Goal: Information Seeking & Learning: Compare options

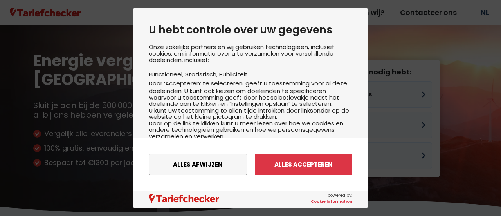
click at [259, 179] on div "Alles afwijzen Instellingen opslaan Alles accepteren" at bounding box center [250, 164] width 235 height 53
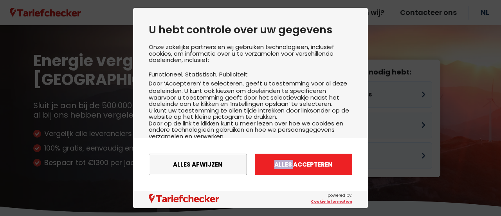
click at [274, 164] on button "Alles accepteren" at bounding box center [303, 164] width 97 height 22
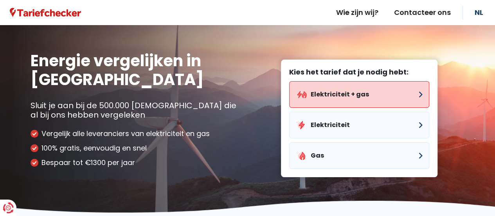
click at [347, 92] on button "Elektriciteit + gas" at bounding box center [359, 94] width 140 height 27
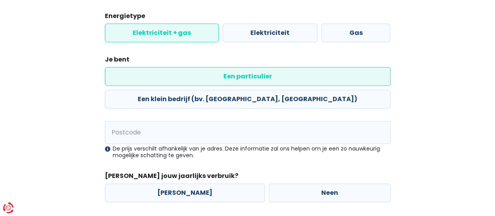
scroll to position [115, 0]
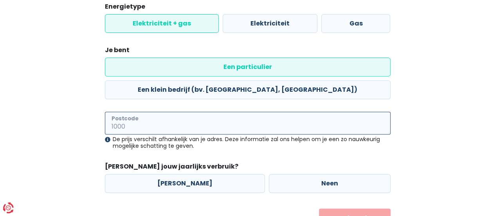
click at [317, 112] on input "Postcode" at bounding box center [248, 123] width 286 height 23
type input "2300"
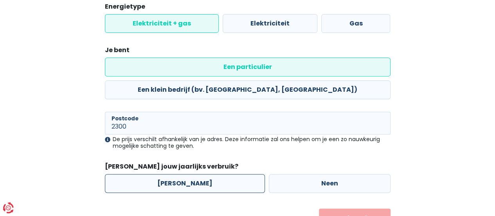
click at [182, 174] on label "[PERSON_NAME]" at bounding box center [185, 183] width 160 height 19
click at [182, 174] on input "[PERSON_NAME]" at bounding box center [185, 183] width 160 height 19
radio input "true"
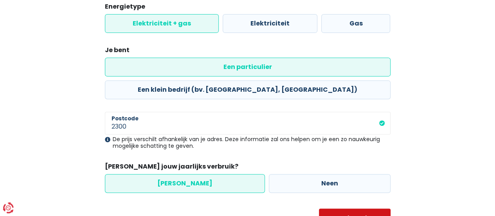
click at [358, 208] on button "Volgende" at bounding box center [355, 218] width 72 height 20
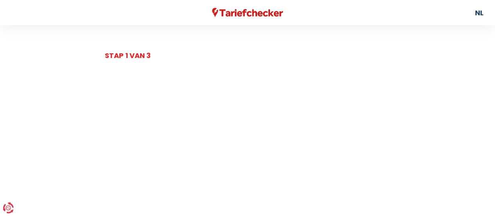
select select
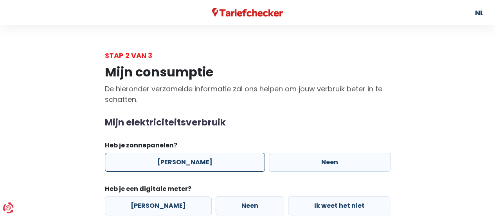
click at [196, 160] on label "[PERSON_NAME]" at bounding box center [185, 162] width 160 height 19
click at [196, 160] on input "[PERSON_NAME]" at bounding box center [185, 162] width 160 height 19
radio input "true"
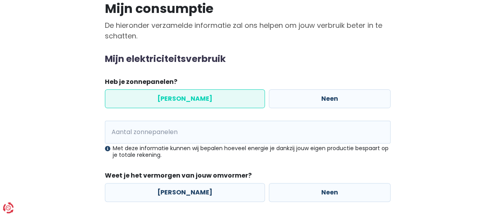
scroll to position [64, 0]
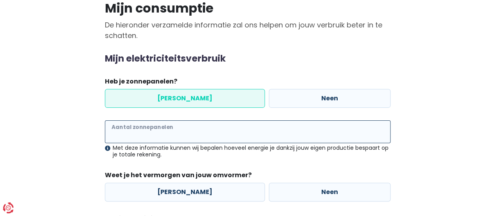
click at [224, 129] on input "Aantal zonnepanelen" at bounding box center [248, 131] width 286 height 23
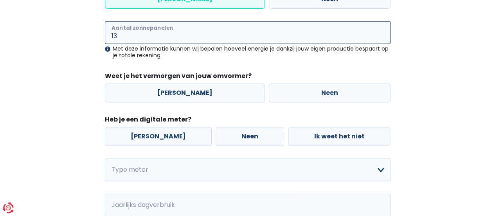
scroll to position [162, 0]
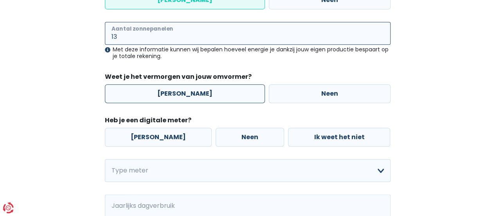
type input "13"
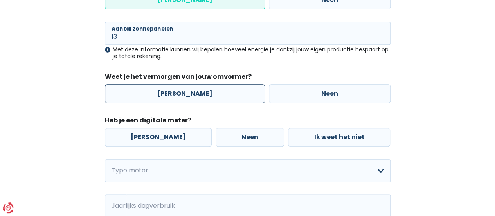
click at [189, 95] on label "[PERSON_NAME]" at bounding box center [185, 93] width 160 height 19
click at [189, 95] on input "[PERSON_NAME]" at bounding box center [185, 93] width 160 height 19
radio input "true"
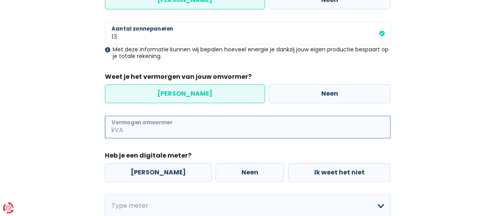
click at [177, 122] on input "Vermogen omvormer" at bounding box center [258, 126] width 266 height 23
click at [125, 126] on input "Vermogen omvormer" at bounding box center [258, 126] width 266 height 23
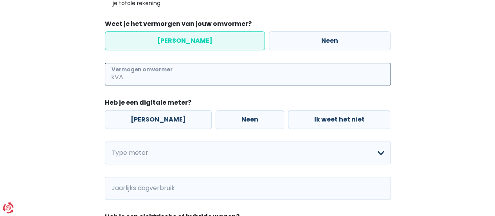
click at [174, 82] on input "Vermogen omvormer" at bounding box center [258, 74] width 266 height 23
click at [125, 74] on input "Vermogen omvormer" at bounding box center [258, 74] width 266 height 23
click at [119, 75] on span "kVA" at bounding box center [115, 74] width 20 height 23
click at [173, 70] on input "Vermogen omvormer" at bounding box center [258, 74] width 266 height 23
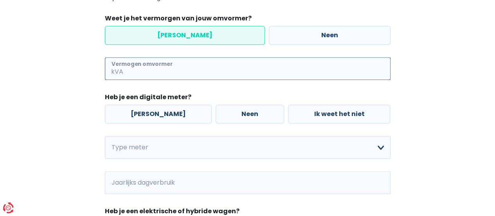
scroll to position [219, 0]
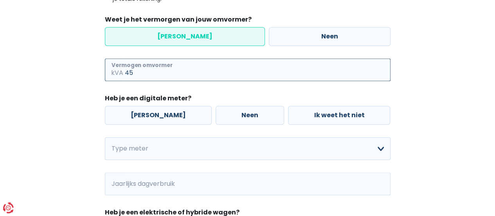
type input "4"
click at [430, 77] on div "Mijn consumptie De hieronder verzamelde informatie zal ons helpen om jouw verbr…" at bounding box center [248, 87] width 446 height 491
click at [155, 111] on label "[PERSON_NAME]" at bounding box center [158, 115] width 107 height 19
click at [155, 111] on input "[PERSON_NAME]" at bounding box center [158, 115] width 107 height 19
radio input "true"
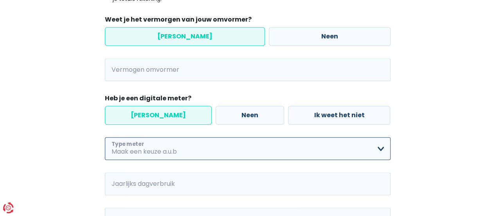
click at [380, 148] on select "Enkelvoudig Tweevoudig Enkelvoudig + uitsluitend nachttarief Tweevoudig + uitsl…" at bounding box center [248, 148] width 286 height 23
select select "day_single_rate"
click at [105, 137] on select "Enkelvoudig Tweevoudig Enkelvoudig + uitsluitend nachttarief Tweevoudig + uitsl…" at bounding box center [248, 148] width 286 height 23
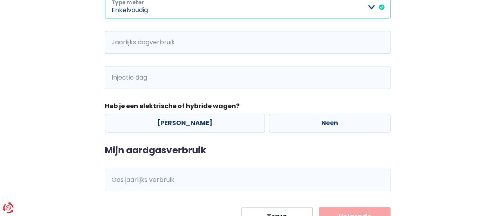
scroll to position [361, 0]
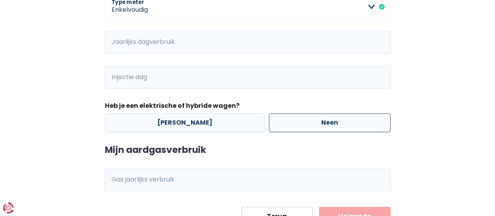
click at [314, 127] on label "Neen" at bounding box center [330, 122] width 122 height 19
click at [314, 127] on input "Neen" at bounding box center [330, 122] width 122 height 19
radio input "true"
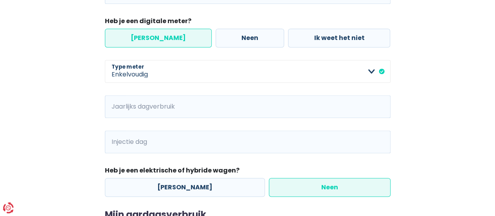
scroll to position [295, 0]
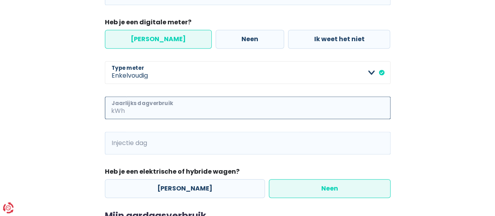
click at [241, 112] on input "Jaarlijks dagverbruik" at bounding box center [258, 107] width 264 height 23
